Goal: Information Seeking & Learning: Learn about a topic

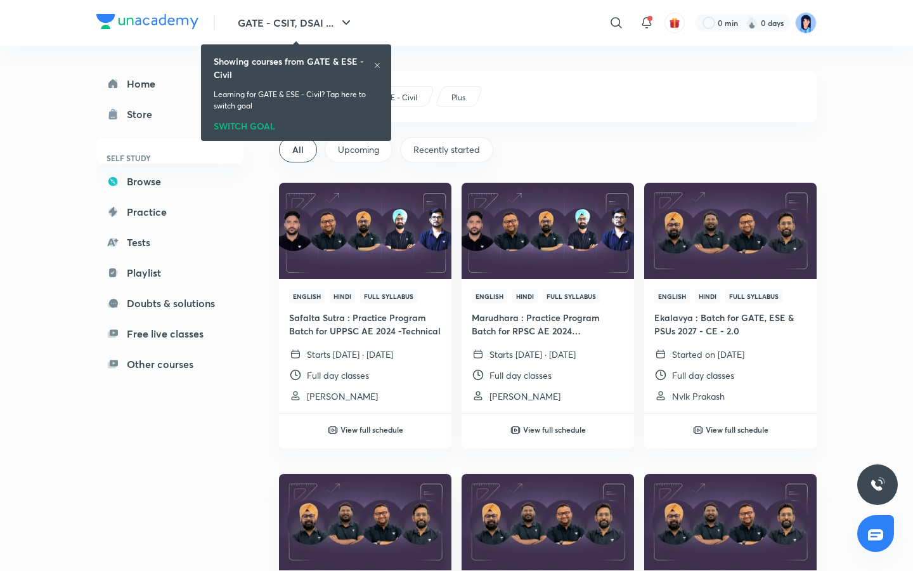
click at [377, 63] on icon at bounding box center [377, 65] width 8 height 8
